Goal: Communication & Community: Answer question/provide support

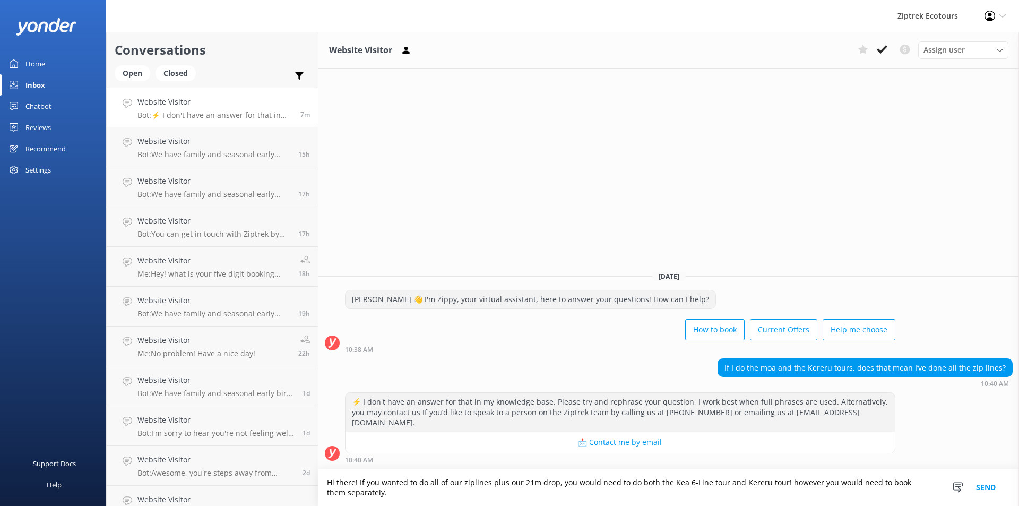
click at [382, 490] on textarea "Hi there! If you wanted to do all of our ziplines plus our 21m drop, you would …" at bounding box center [668, 487] width 701 height 37
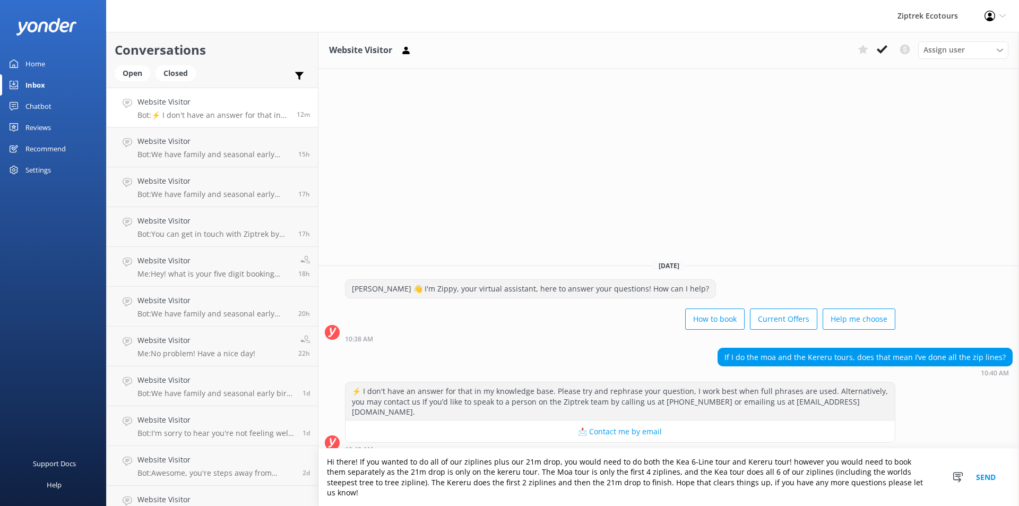
type textarea "Hi there! If you wanted to do all of our ziplines plus our 21m drop, you would …"
click at [980, 478] on button "Send" at bounding box center [986, 476] width 40 height 57
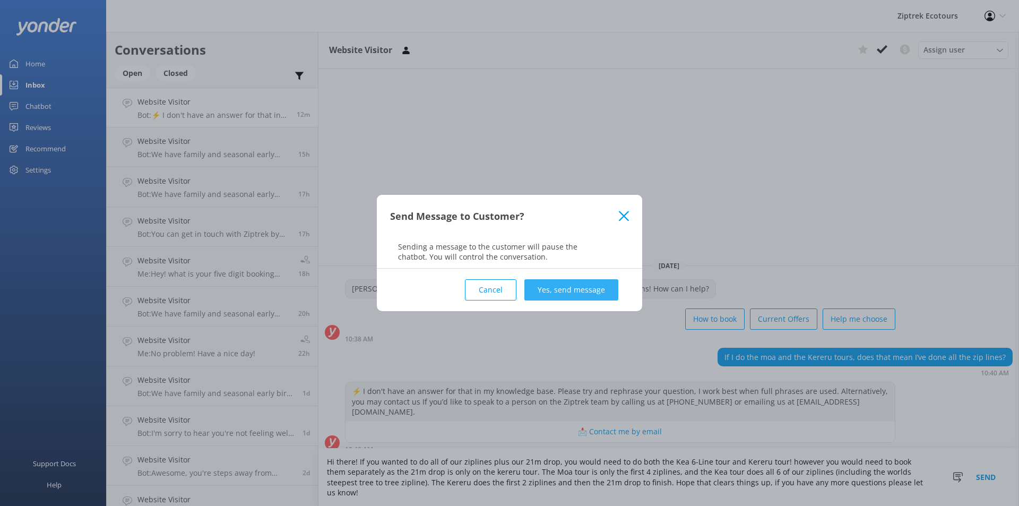
click at [592, 287] on button "Yes, send message" at bounding box center [571, 289] width 94 height 21
